Goal: Information Seeking & Learning: Learn about a topic

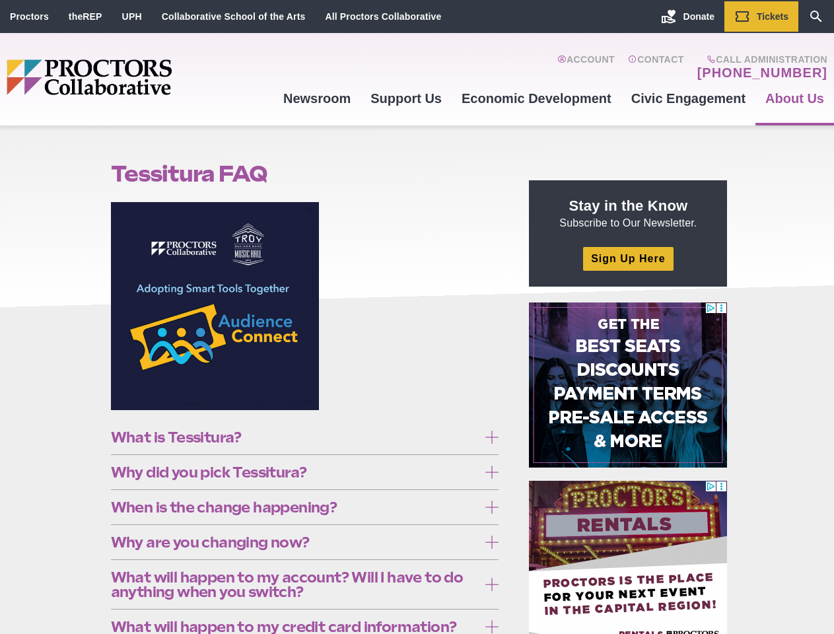
click at [416, 317] on figure at bounding box center [305, 311] width 388 height 218
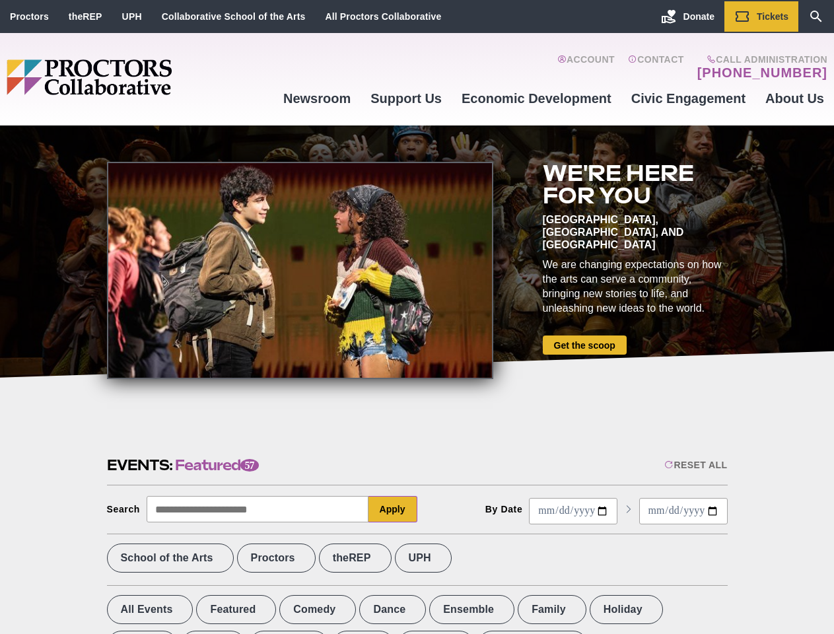
click at [416, 317] on div at bounding box center [300, 270] width 386 height 217
click at [694, 465] on div "Reset All" at bounding box center [695, 464] width 63 height 11
click at [393, 509] on button "Apply" at bounding box center [392, 509] width 49 height 26
